Goal: Find contact information: Find contact information

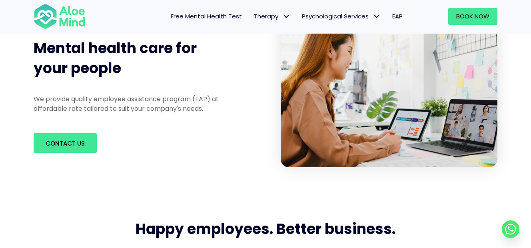
scroll to position [160, 0]
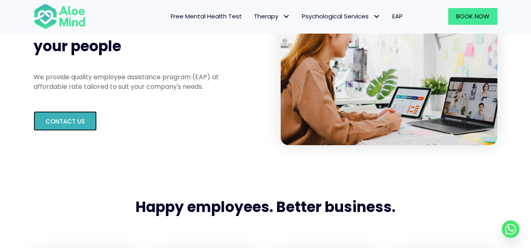
click at [85, 115] on link "Contact us" at bounding box center [65, 121] width 63 height 20
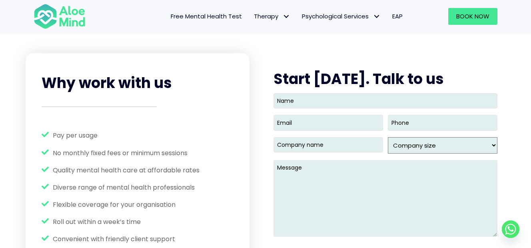
scroll to position [1015, 0]
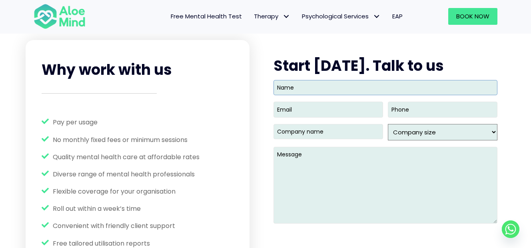
click at [304, 88] on input "Name" at bounding box center [385, 87] width 224 height 15
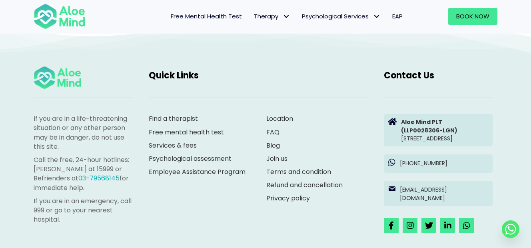
scroll to position [1342, 0]
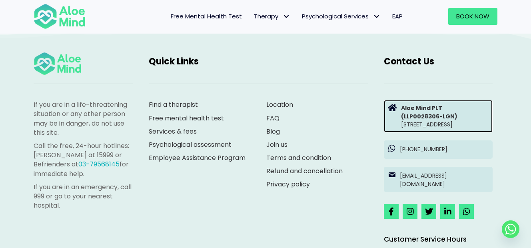
click at [418, 112] on strong "(LLP0028306-LGN)" at bounding box center [429, 116] width 56 height 8
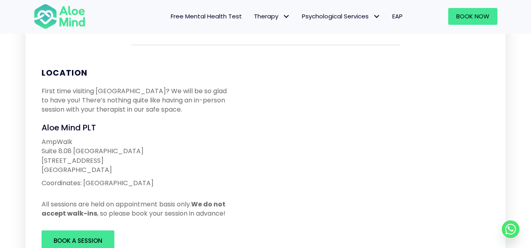
scroll to position [120, 0]
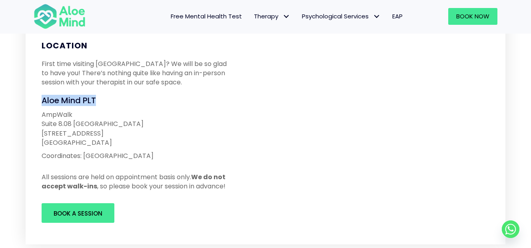
drag, startPoint x: 37, startPoint y: 102, endPoint x: 114, endPoint y: 99, distance: 77.2
click at [114, 99] on div "Aloe Mind PLT" at bounding box center [137, 100] width 207 height 11
copy span "Aloe Mind PLT"
click at [161, 119] on p "AmpWalk Suite 8.08 North Block 218 Jalan Ampang 50450 Kuala Lumpur" at bounding box center [137, 128] width 191 height 37
